Goal: Information Seeking & Learning: Find specific fact

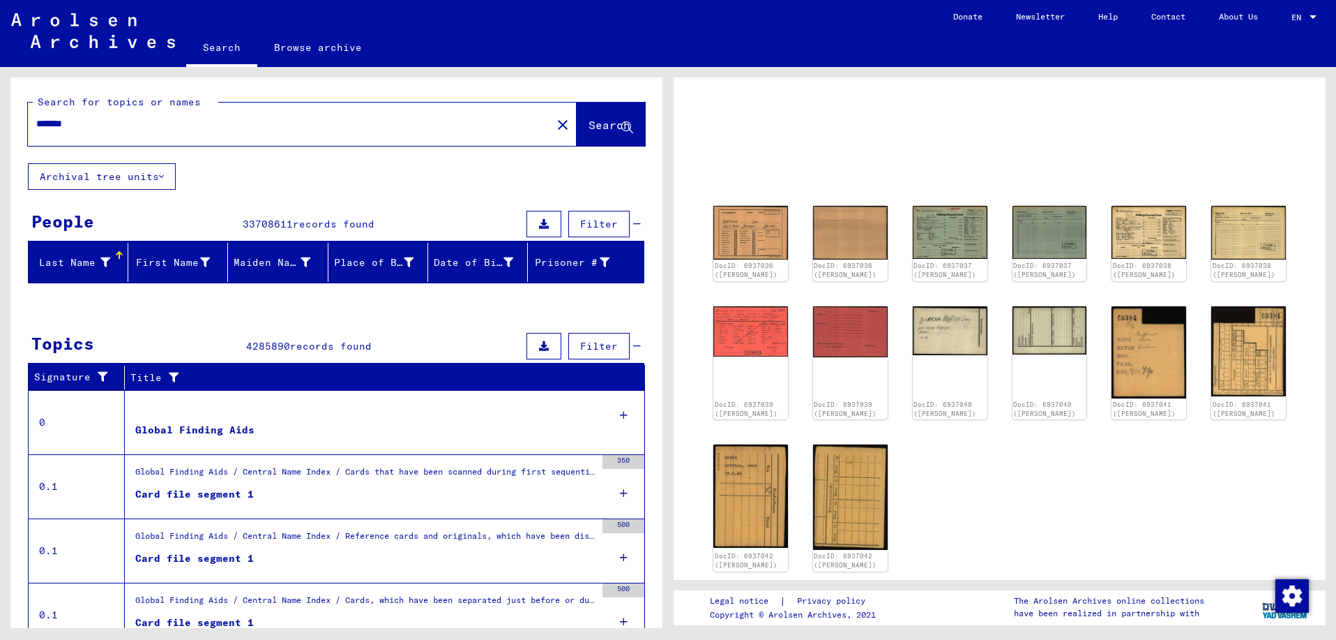
scroll to position [75, 0]
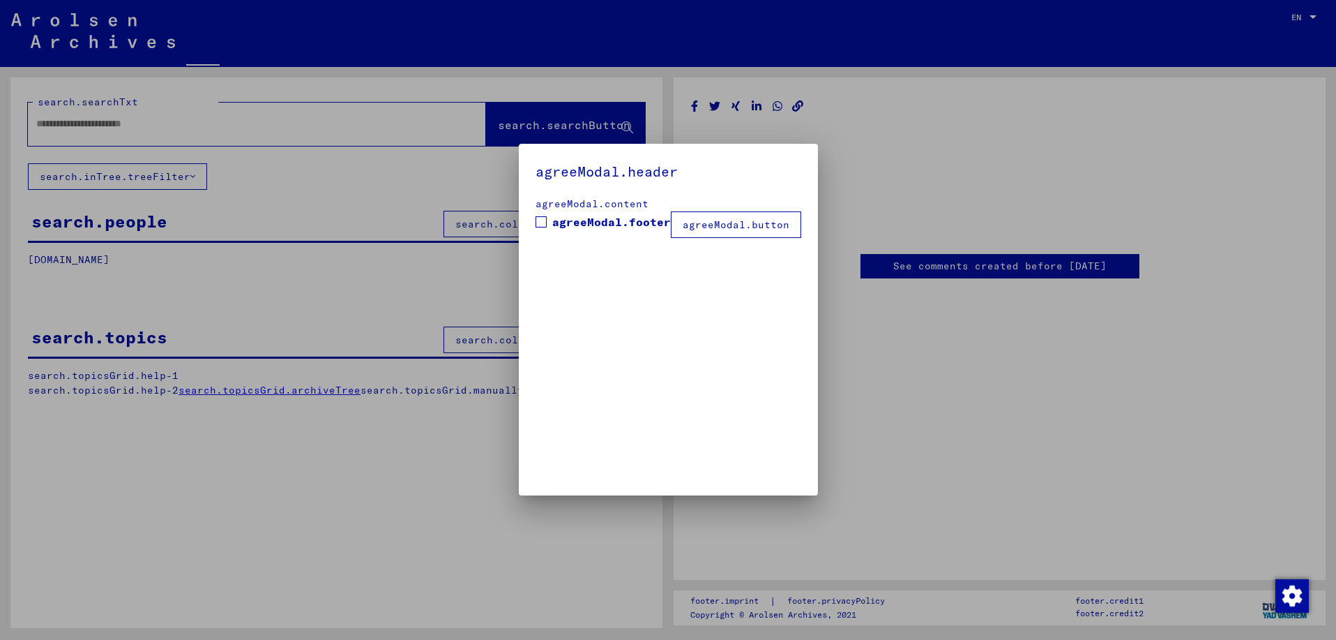
type input "*******"
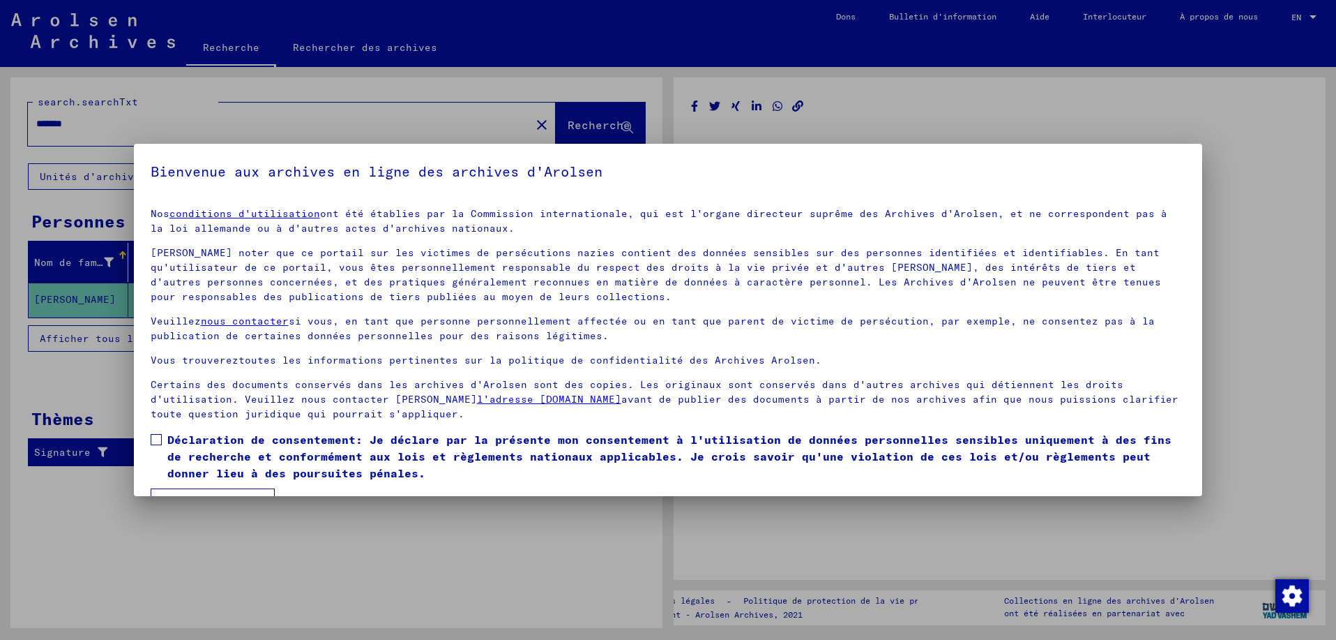
scroll to position [36, 0]
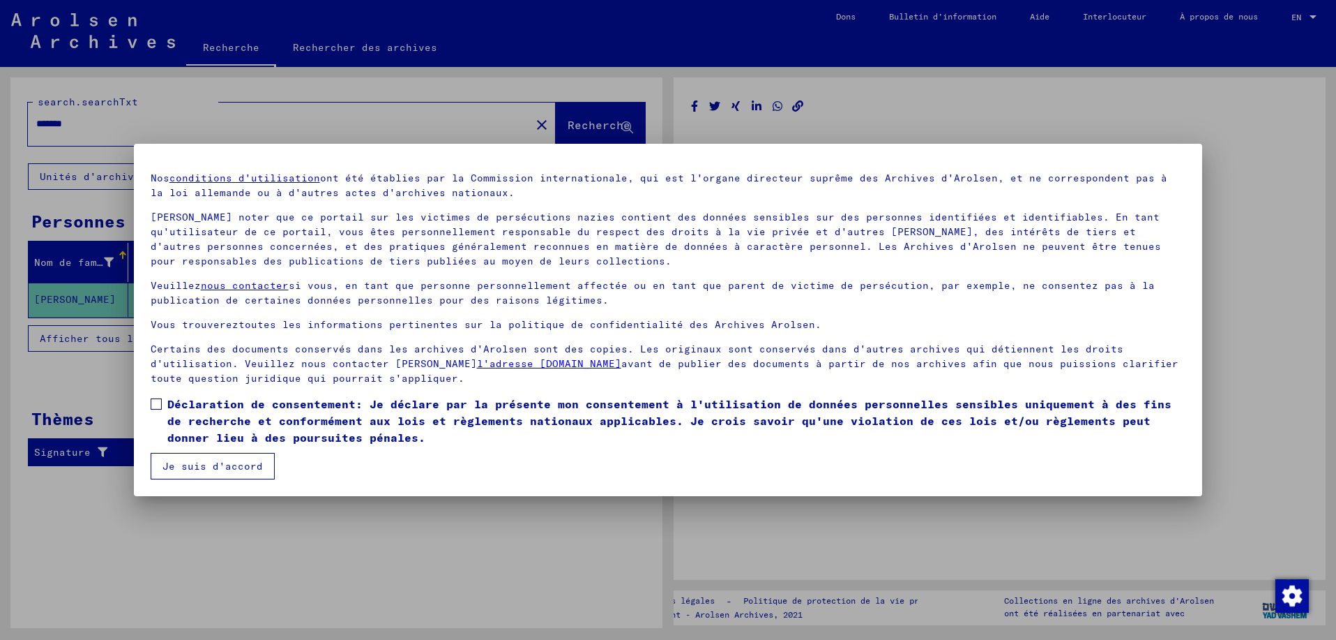
click at [160, 407] on span at bounding box center [156, 403] width 11 height 11
click at [209, 467] on button "Je suis d'accord" at bounding box center [213, 466] width 124 height 27
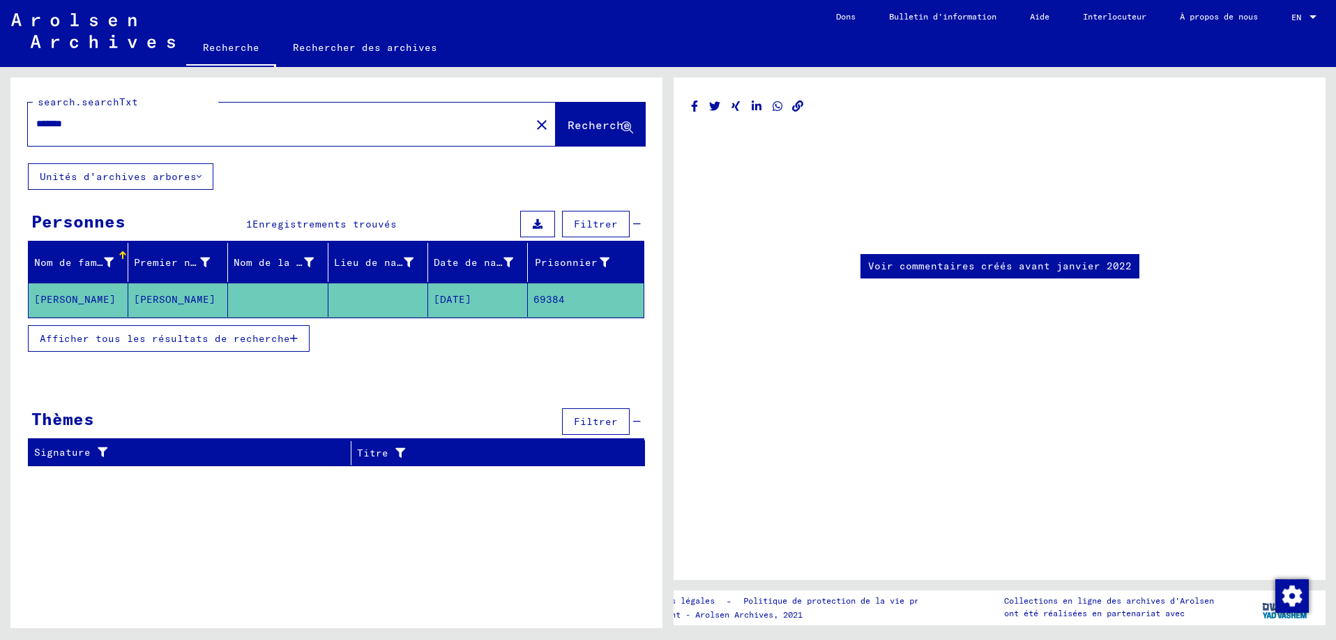
click at [992, 263] on link "Voir commentaires créés avant janvier 2022" at bounding box center [1000, 266] width 264 height 15
click at [61, 295] on mat-cell "[PERSON_NAME]" at bounding box center [79, 299] width 100 height 34
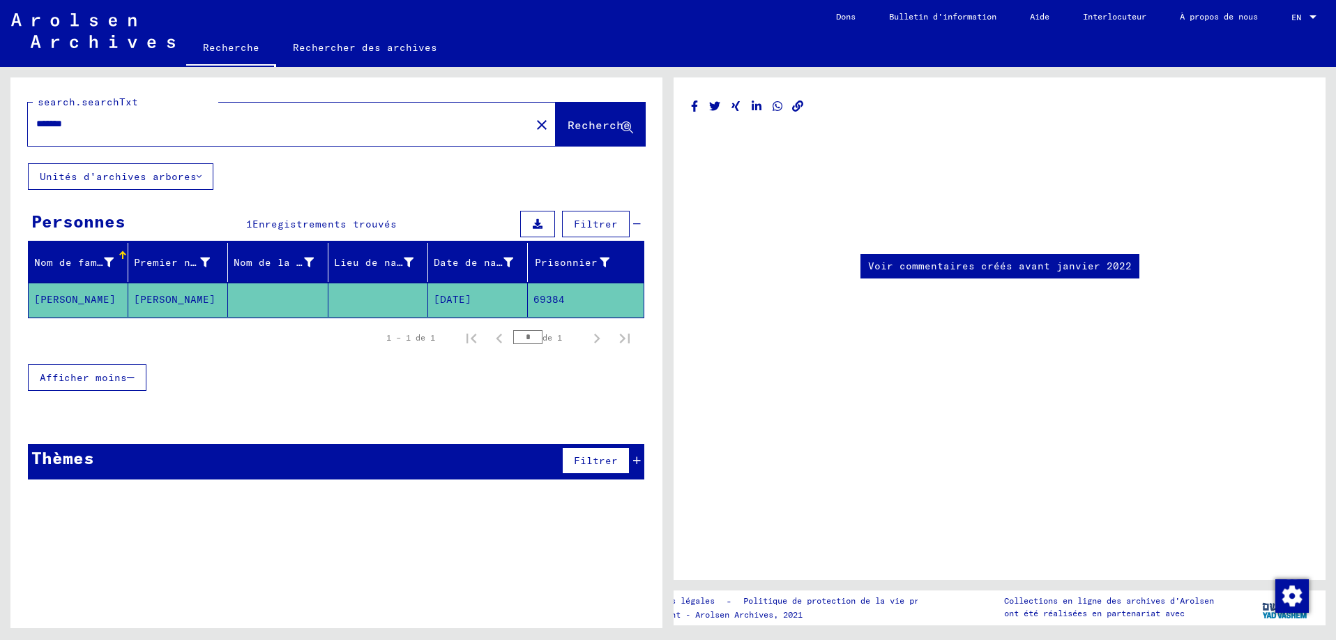
click at [476, 296] on mat-cell "[DATE]" at bounding box center [478, 299] width 100 height 34
click at [552, 296] on mat-cell "69384" at bounding box center [586, 299] width 116 height 34
click at [879, 331] on div "Voir commentaires créés avant janvier 2022" at bounding box center [1000, 328] width 652 height 502
